Goal: Task Accomplishment & Management: Manage account settings

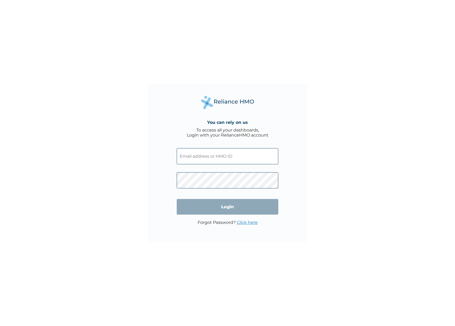
click at [233, 159] on input "text" at bounding box center [227, 156] width 101 height 16
click at [221, 158] on input "text" at bounding box center [227, 156] width 101 height 16
paste input "ITL/10072/C"
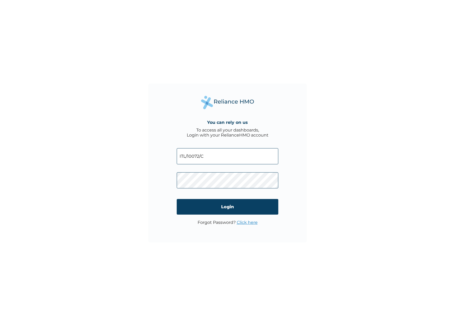
type input "ITL/10072/C"
click at [242, 220] on link "Click here" at bounding box center [247, 222] width 21 height 5
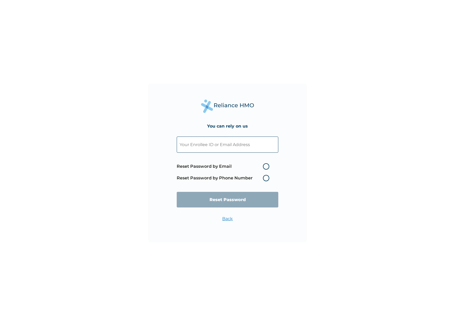
click at [266, 167] on label "Reset Password by Email" at bounding box center [224, 166] width 95 height 6
click at [264, 167] on input "Reset Password by Email" at bounding box center [259, 166] width 8 height 8
radio input "true"
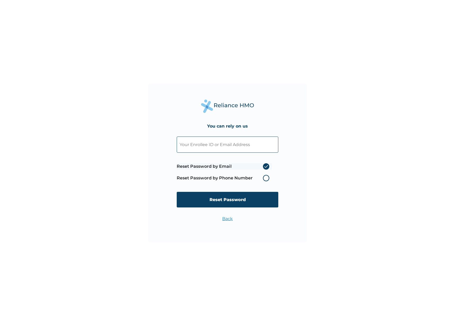
click at [239, 149] on input "text" at bounding box center [227, 144] width 101 height 16
click at [224, 149] on input "mahiraolanrewaju@gmail.com" at bounding box center [227, 144] width 101 height 16
type input "mahiraolanrewaju@gmail.com"
click at [236, 199] on input "Reset Password" at bounding box center [227, 200] width 101 height 16
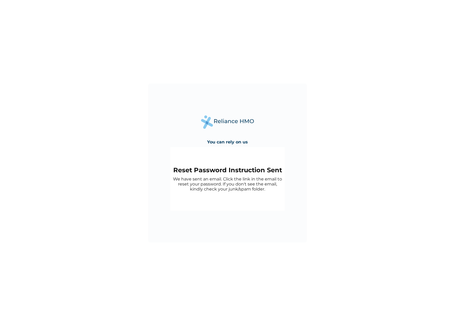
click at [100, 36] on div "You can rely on us Reset Password Instruction Sent We have sent an email. Click…" at bounding box center [227, 163] width 455 height 326
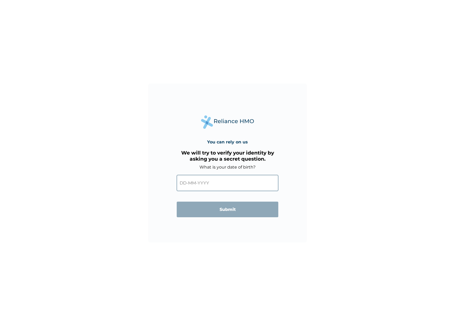
click at [203, 184] on input "text" at bounding box center [227, 183] width 101 height 16
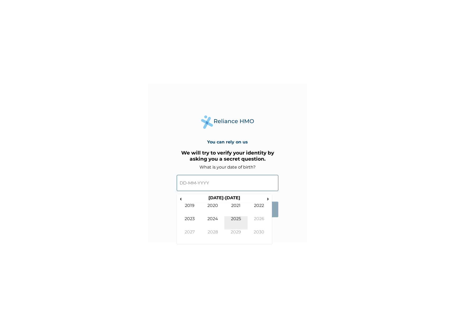
click at [239, 218] on td "2025" at bounding box center [235, 222] width 23 height 13
click at [190, 232] on td "Sep" at bounding box center [189, 235] width 23 height 13
click at [200, 212] on td "1" at bounding box center [197, 213] width 13 height 7
type input "01-09-2025"
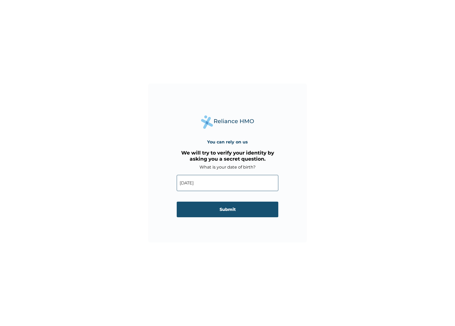
click at [220, 213] on input "Submit" at bounding box center [227, 209] width 101 height 16
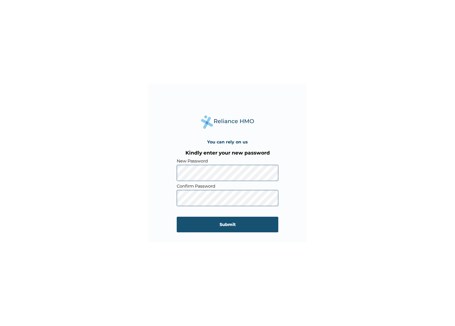
click at [215, 220] on input "Submit" at bounding box center [227, 224] width 101 height 16
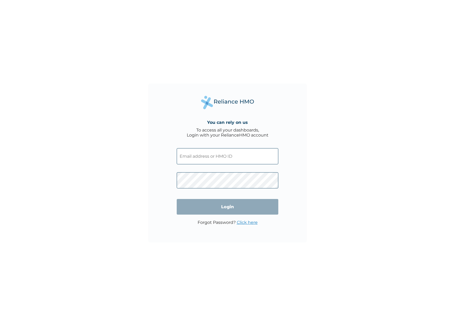
click at [198, 153] on input "text" at bounding box center [227, 156] width 101 height 16
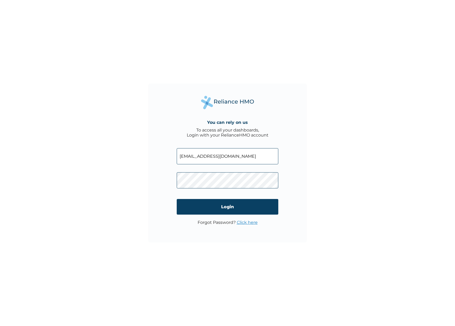
type input "mahiraolanrewaju@gmail.com"
click at [221, 205] on input "Login" at bounding box center [227, 207] width 101 height 16
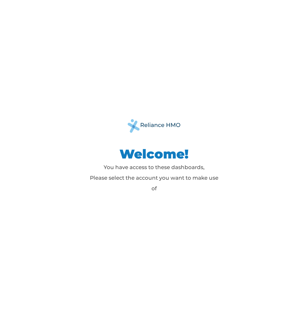
click at [165, 169] on p "You have access to these dashboards, Please select the account you want to make…" at bounding box center [154, 178] width 132 height 32
click at [158, 185] on p "You have access to these dashboards, Please select the account you want to make…" at bounding box center [154, 178] width 132 height 32
click at [154, 190] on p "You have access to these dashboards, Please select the account you want to make…" at bounding box center [154, 178] width 132 height 32
